Goal: Information Seeking & Learning: Check status

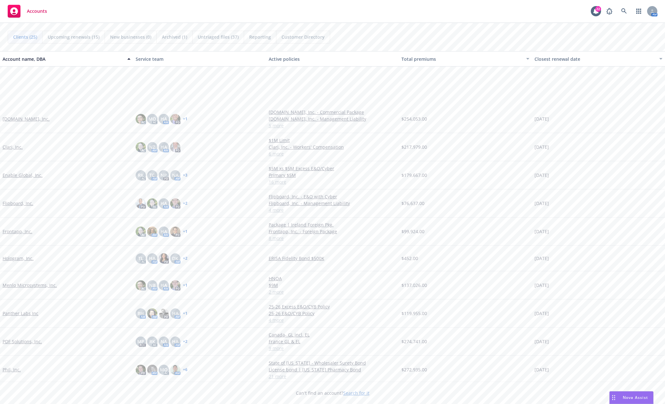
scroll to position [160, 0]
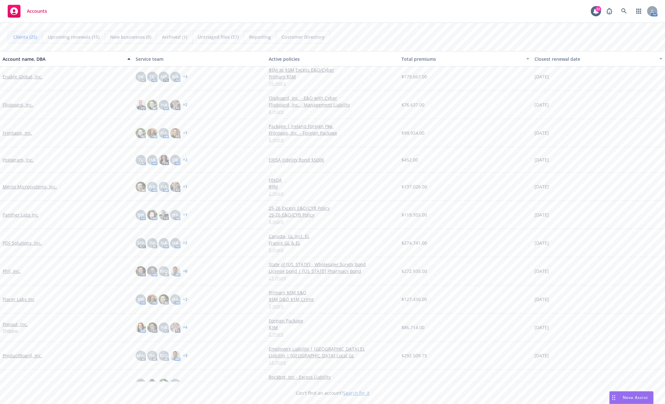
click at [14, 270] on link "Phil, Inc." at bounding box center [12, 271] width 18 height 7
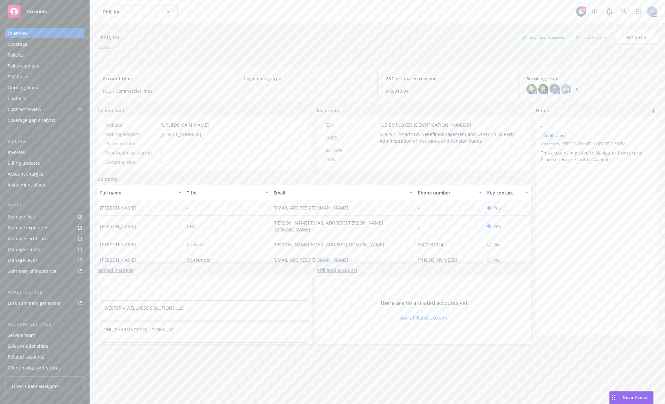
click at [19, 216] on div "Manage files" at bounding box center [21, 217] width 27 height 10
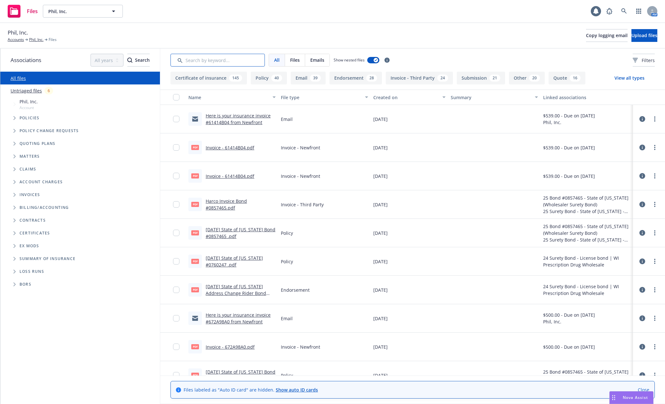
click at [212, 61] on input "Search by keyword..." at bounding box center [218, 60] width 94 height 13
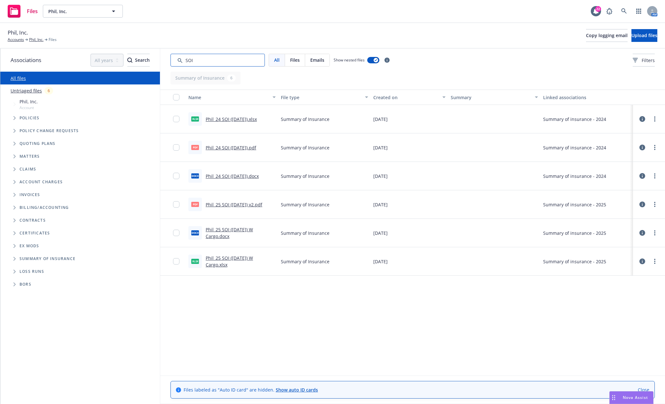
type input "SOI"
click at [251, 206] on link "Phil_25 SOI ([DATE]) v2.pdf" at bounding box center [234, 205] width 57 height 6
click at [253, 206] on link "Phil_25 SOI ([DATE]) v2.pdf" at bounding box center [234, 205] width 57 height 6
click at [24, 12] on div "Files" at bounding box center [23, 11] width 30 height 13
click at [15, 39] on link "Accounts" at bounding box center [16, 40] width 16 height 6
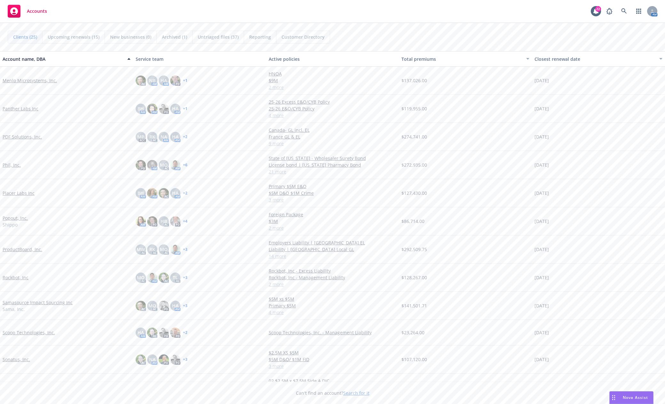
scroll to position [332, 0]
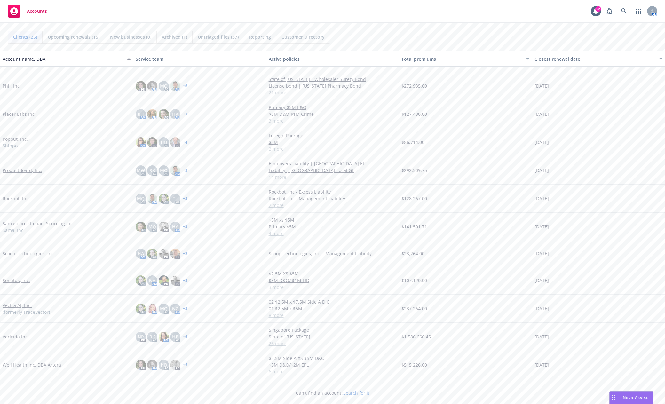
click at [39, 365] on link "Well Health Inc. DBA Artera" at bounding box center [32, 365] width 59 height 7
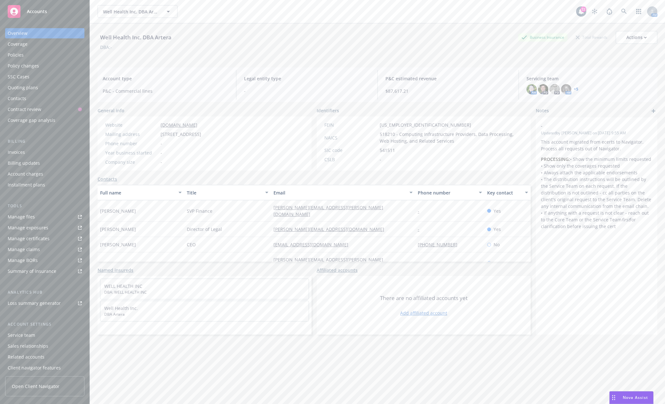
click at [24, 53] on div "Policies" at bounding box center [45, 55] width 74 height 10
